Goal: Share content

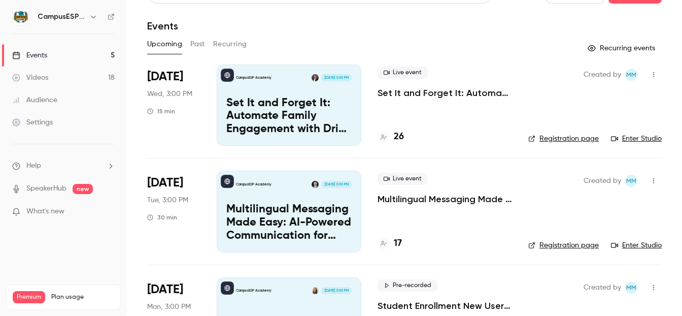
scroll to position [25, 0]
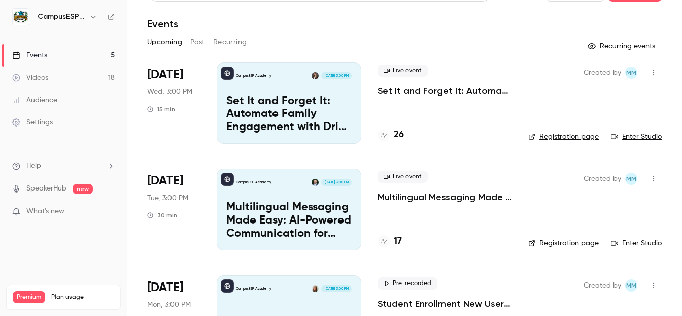
click at [315, 195] on div "CampusESP Academy [DATE] 3:00 PM Multilingual Messaging Made Easy: AI-Powered C…" at bounding box center [289, 209] width 145 height 81
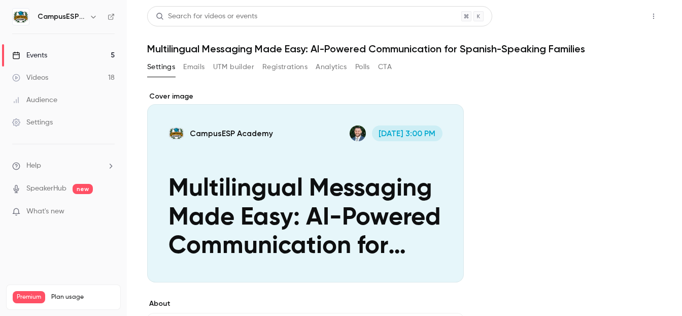
click at [610, 19] on button "Share" at bounding box center [618, 16] width 40 height 20
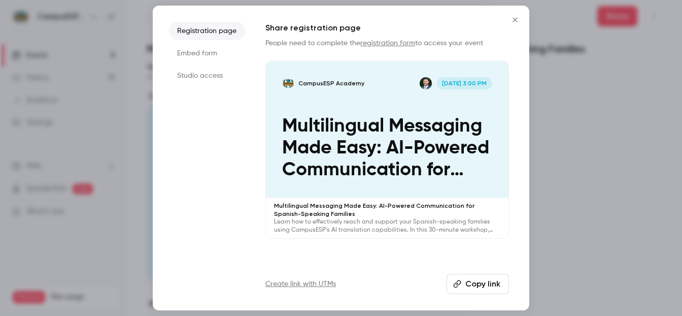
click at [484, 282] on button "Copy link" at bounding box center [478, 284] width 62 height 20
click at [514, 20] on icon "Close" at bounding box center [515, 19] width 5 height 5
